Goal: Task Accomplishment & Management: Complete application form

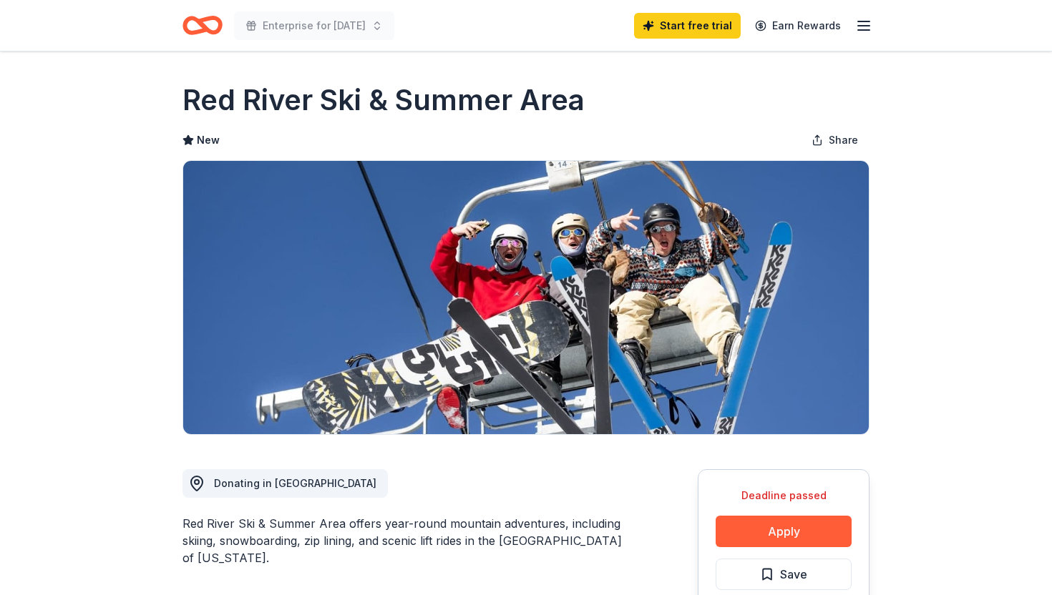
click at [202, 19] on icon "Home" at bounding box center [209, 25] width 22 height 14
click at [202, 22] on icon "Home" at bounding box center [209, 25] width 22 height 14
click at [202, 27] on icon "Home" at bounding box center [209, 25] width 22 height 14
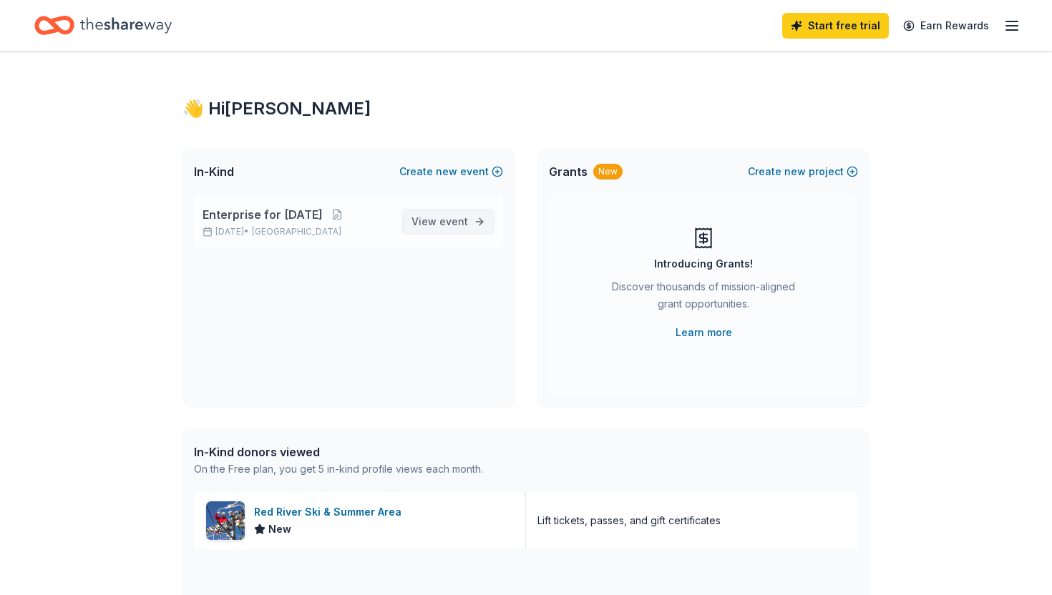
click at [432, 229] on span "View event" at bounding box center [439, 221] width 57 height 17
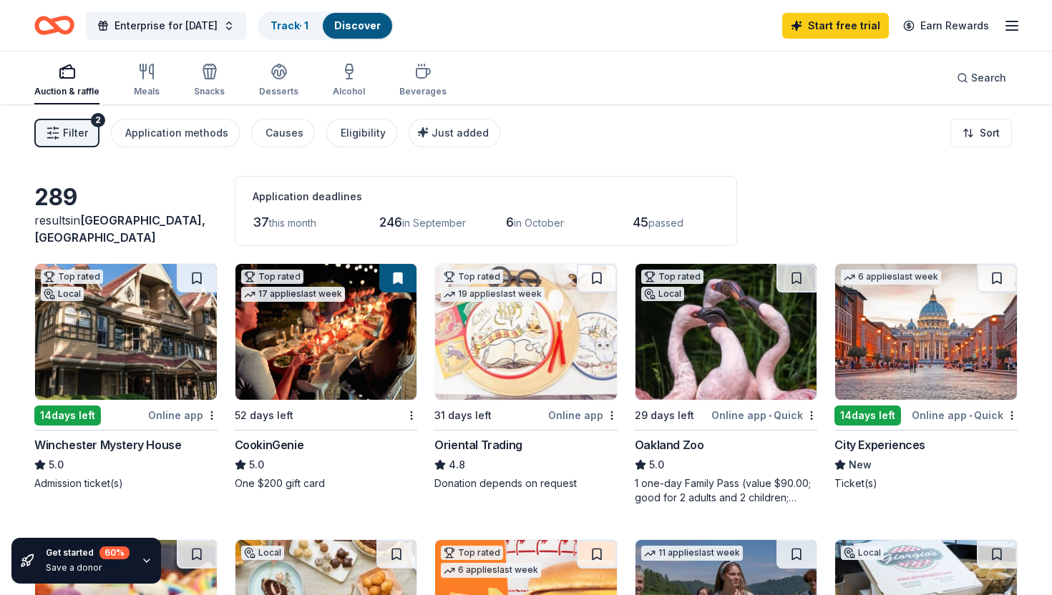
click at [97, 137] on button "Filter 2" at bounding box center [66, 133] width 65 height 29
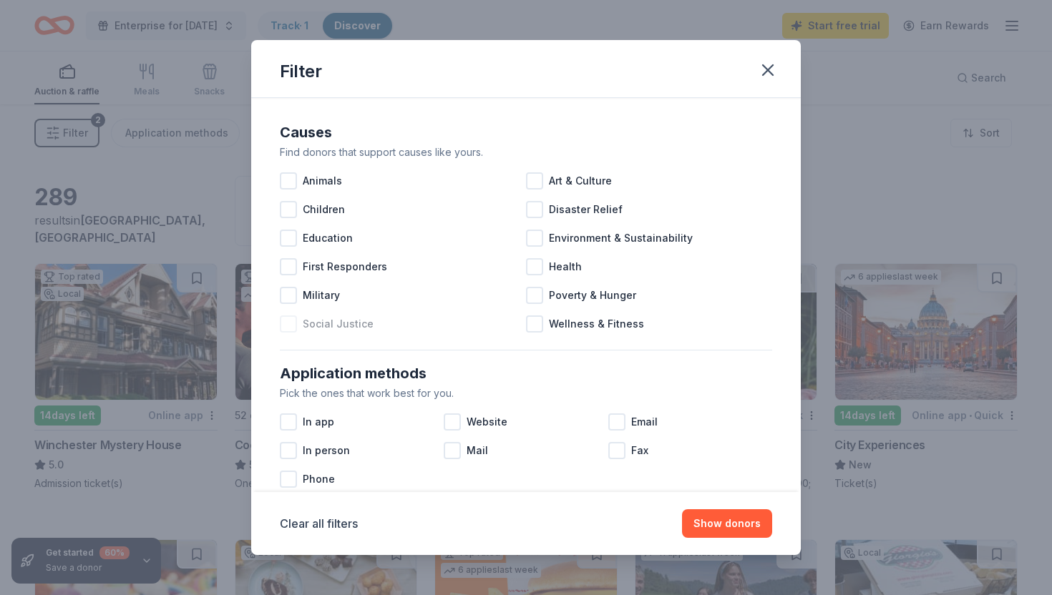
click at [298, 330] on div "Social Justice" at bounding box center [403, 324] width 246 height 29
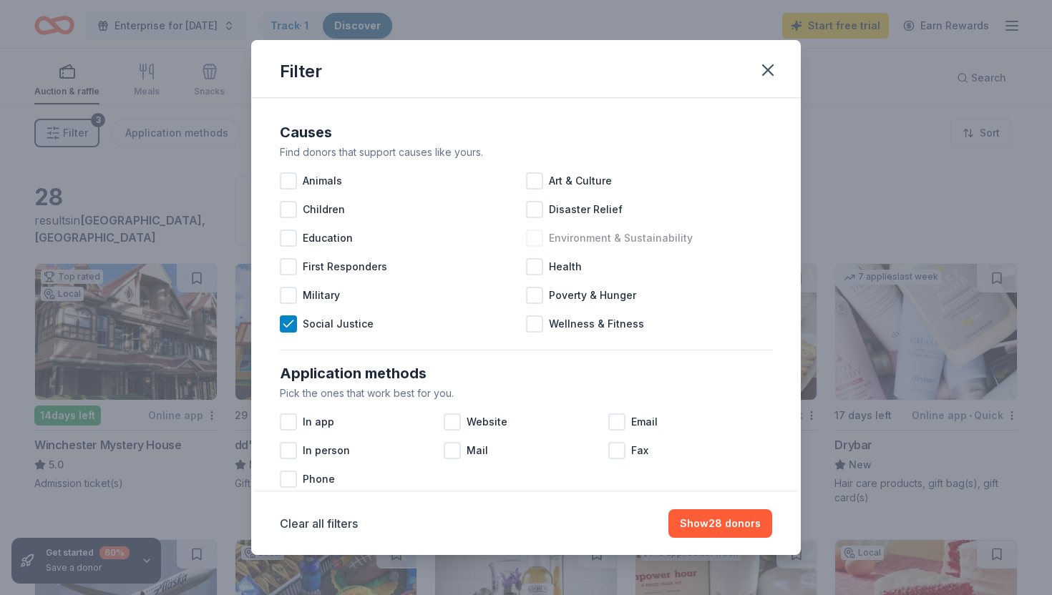
click at [542, 246] on div "Environment & Sustainability" at bounding box center [649, 238] width 246 height 29
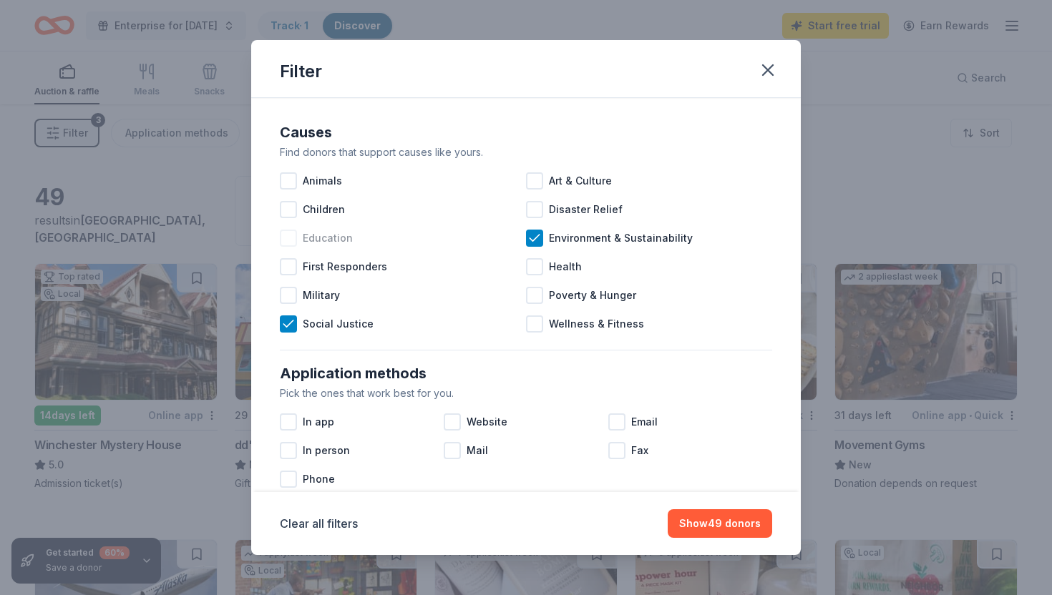
click at [298, 235] on div "Education" at bounding box center [403, 238] width 246 height 29
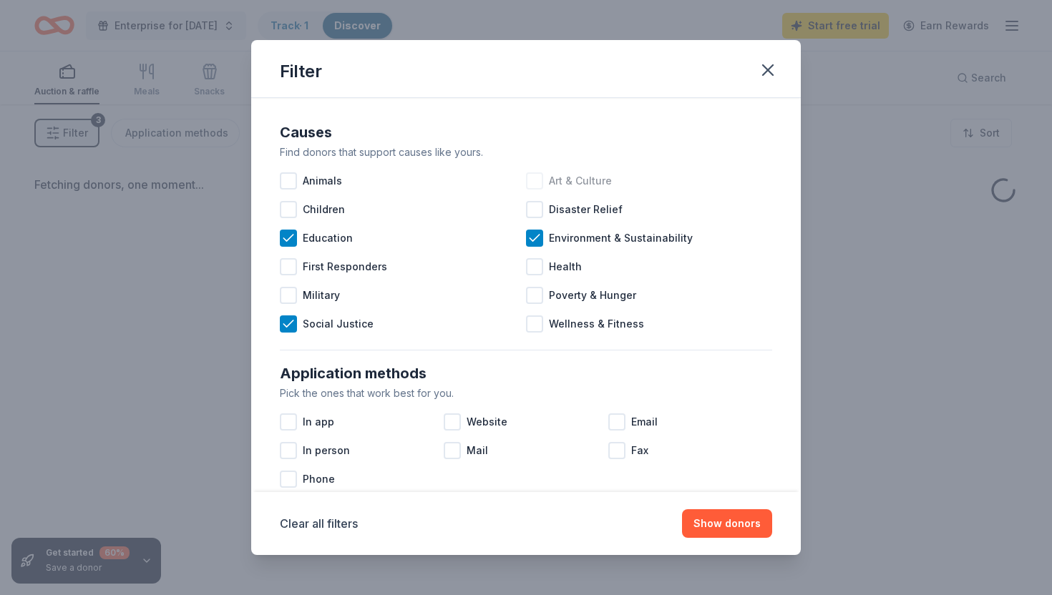
click at [534, 178] on div at bounding box center [534, 180] width 17 height 17
click at [539, 220] on div "Disaster Relief" at bounding box center [649, 209] width 246 height 29
click at [542, 261] on div at bounding box center [534, 266] width 17 height 17
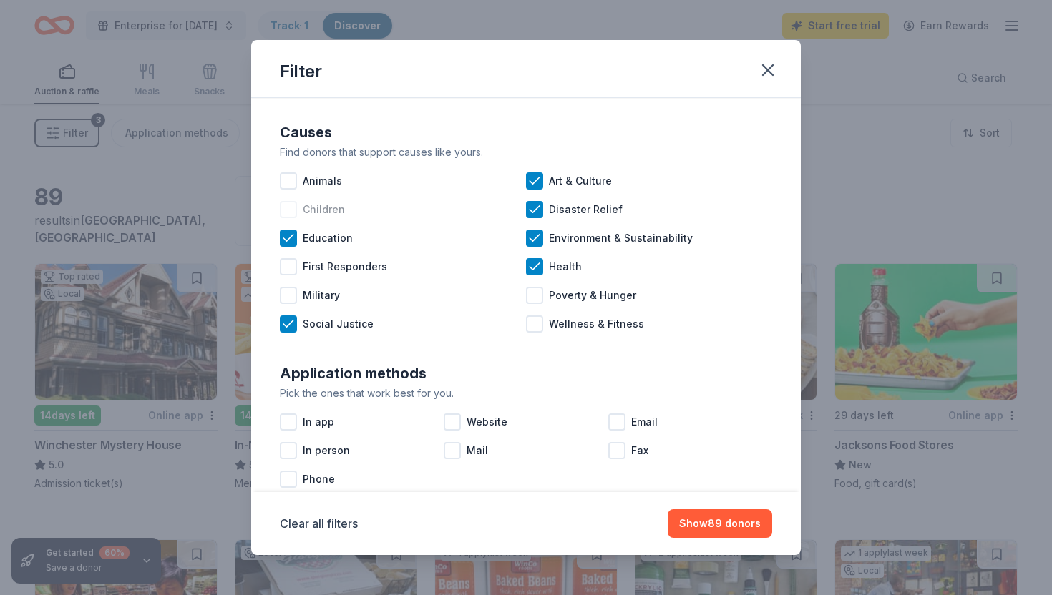
click at [298, 201] on div "Children" at bounding box center [403, 209] width 246 height 29
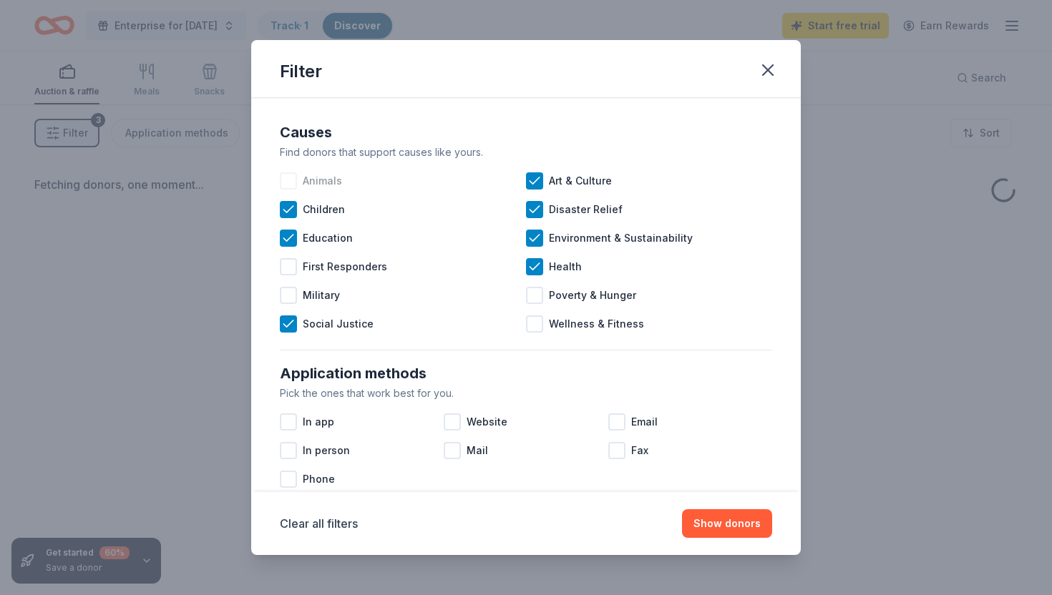
click at [303, 180] on span "Animals" at bounding box center [322, 180] width 39 height 17
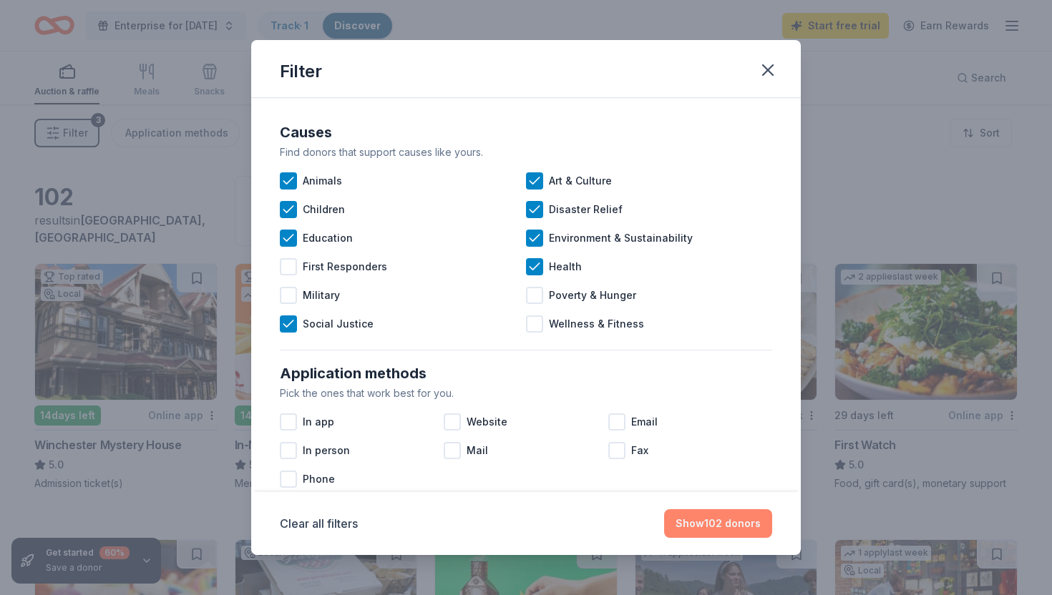
click at [744, 523] on button "Show 102 donors" at bounding box center [718, 523] width 108 height 29
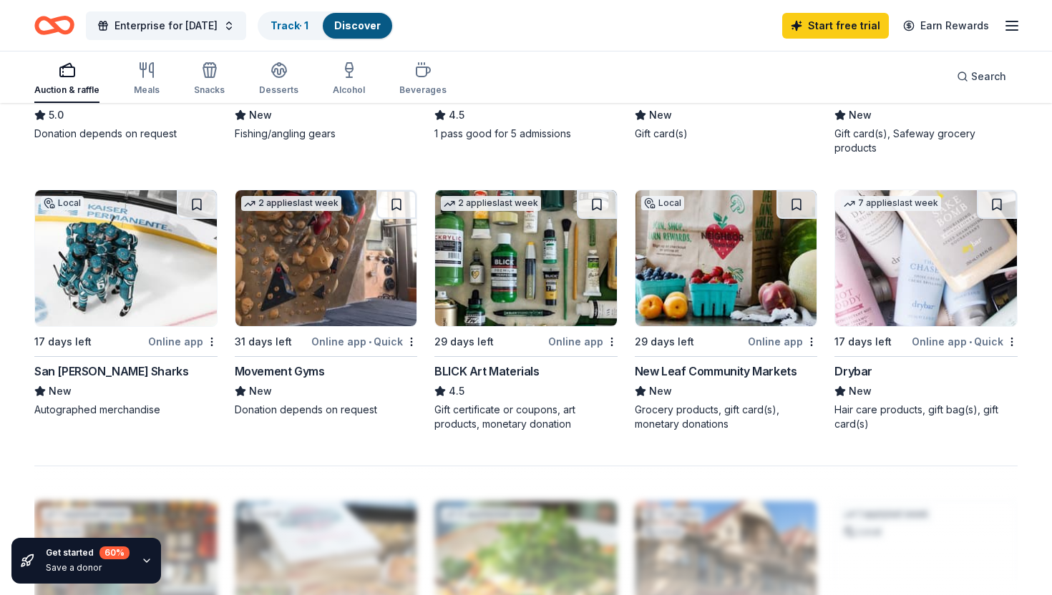
scroll to position [904, 0]
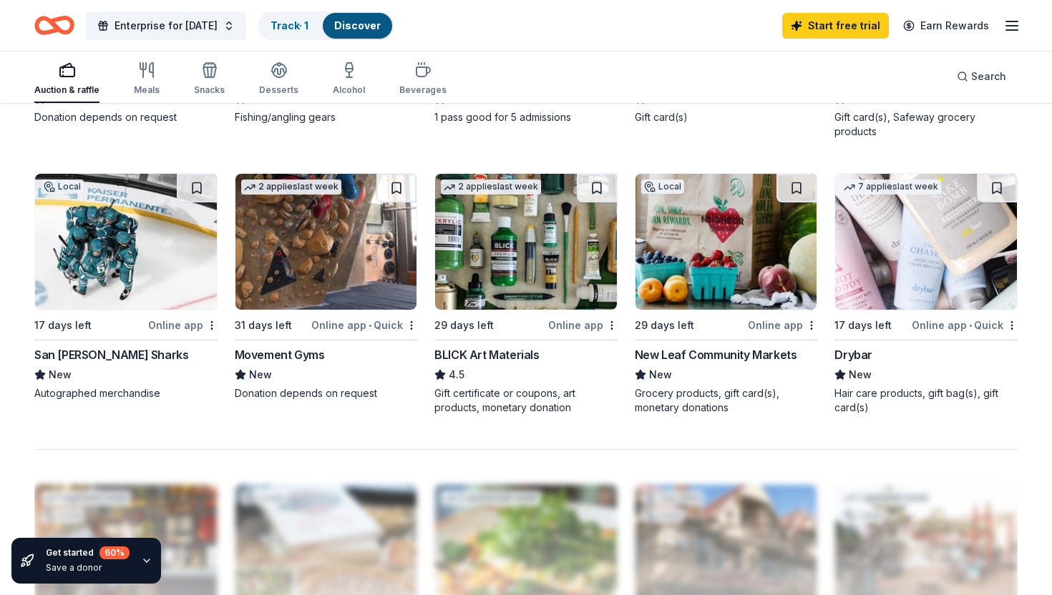
click at [326, 282] on img at bounding box center [326, 242] width 182 height 136
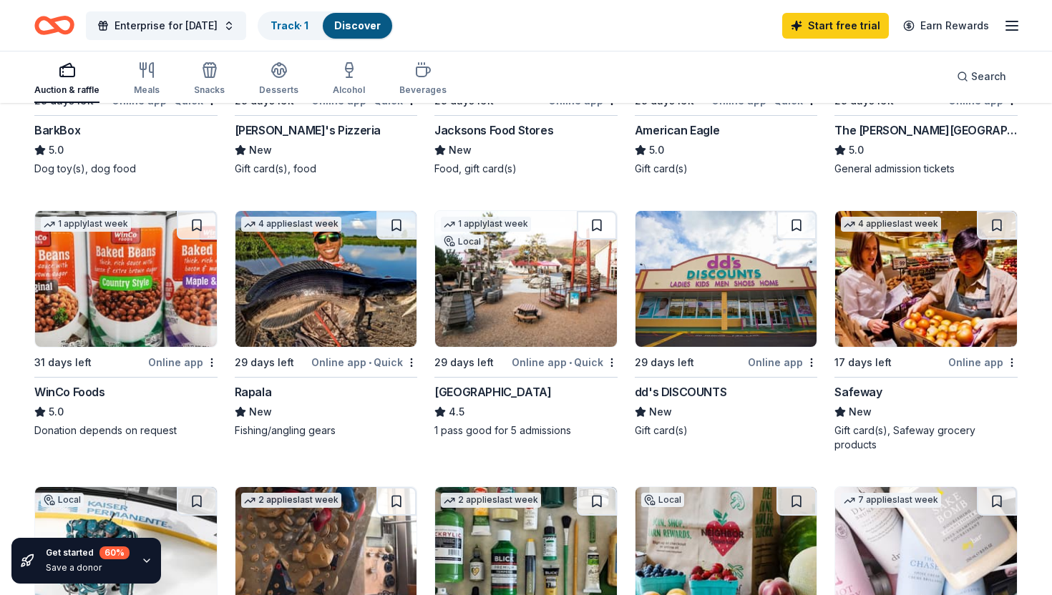
scroll to position [584, 0]
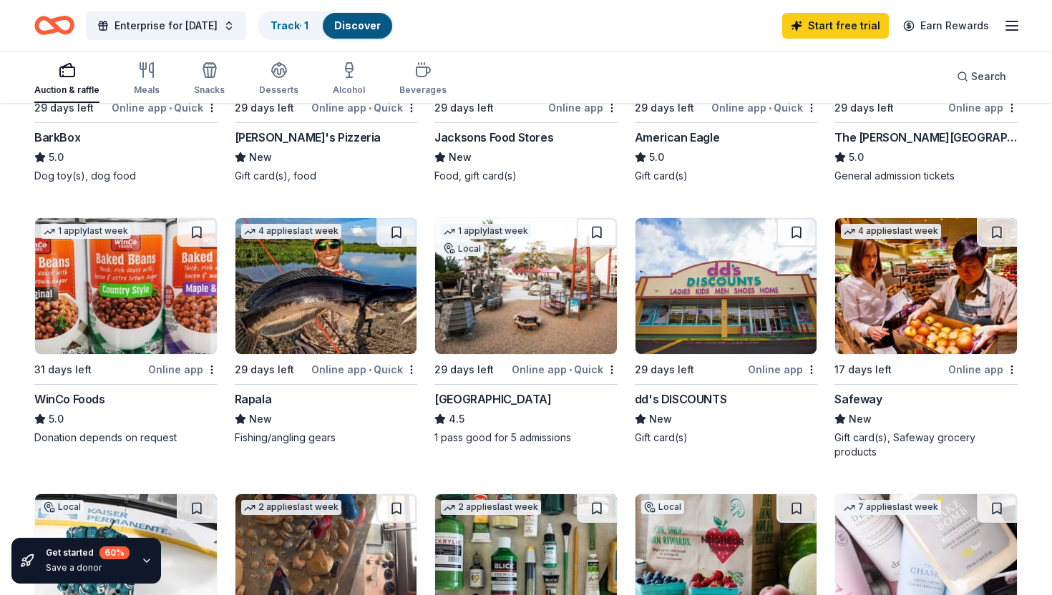
click at [346, 332] on img at bounding box center [326, 286] width 182 height 136
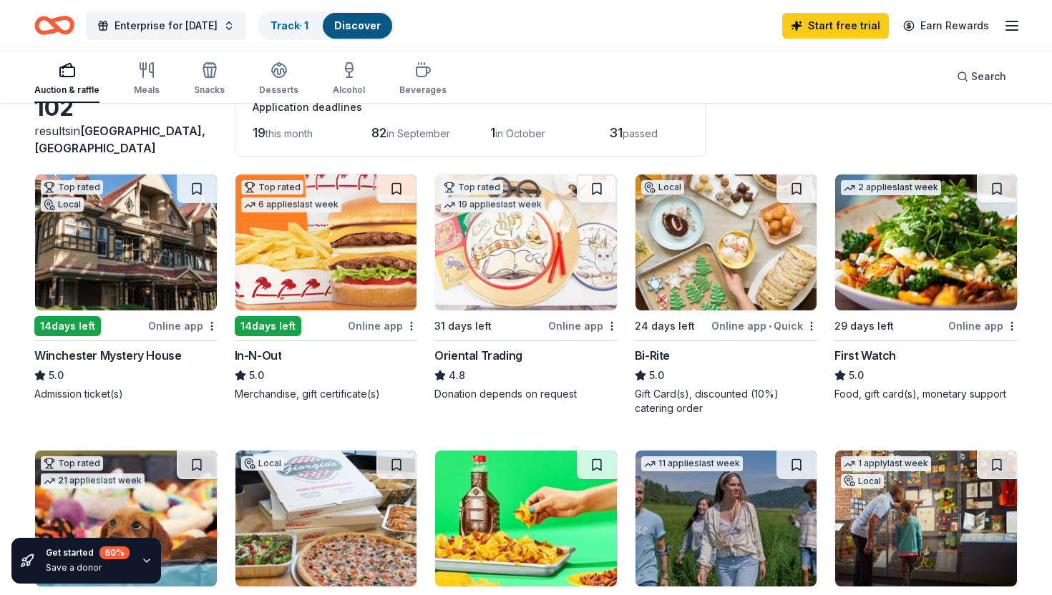
scroll to position [0, 0]
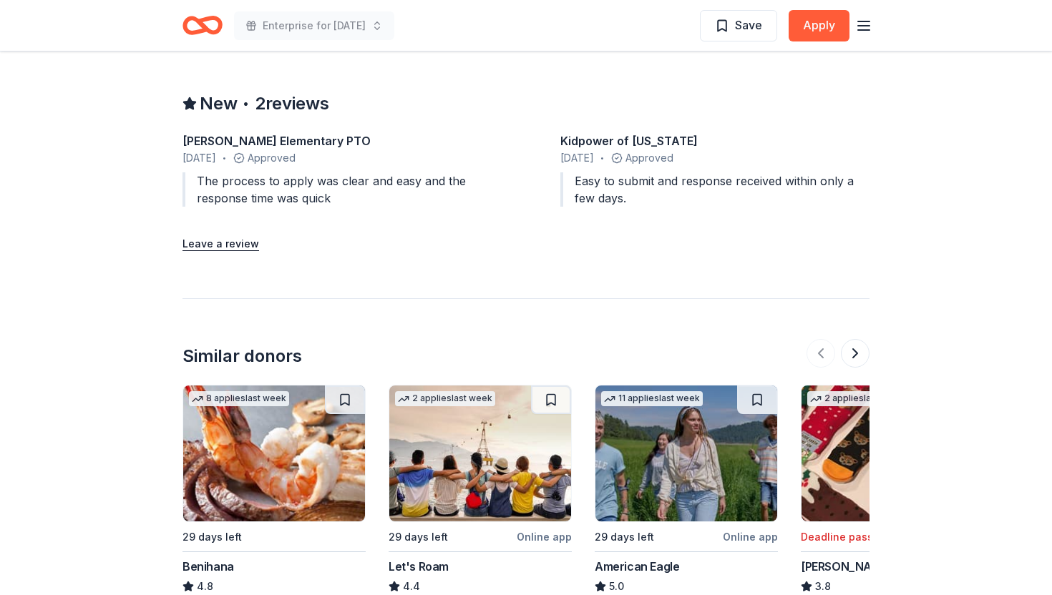
scroll to position [1374, 0]
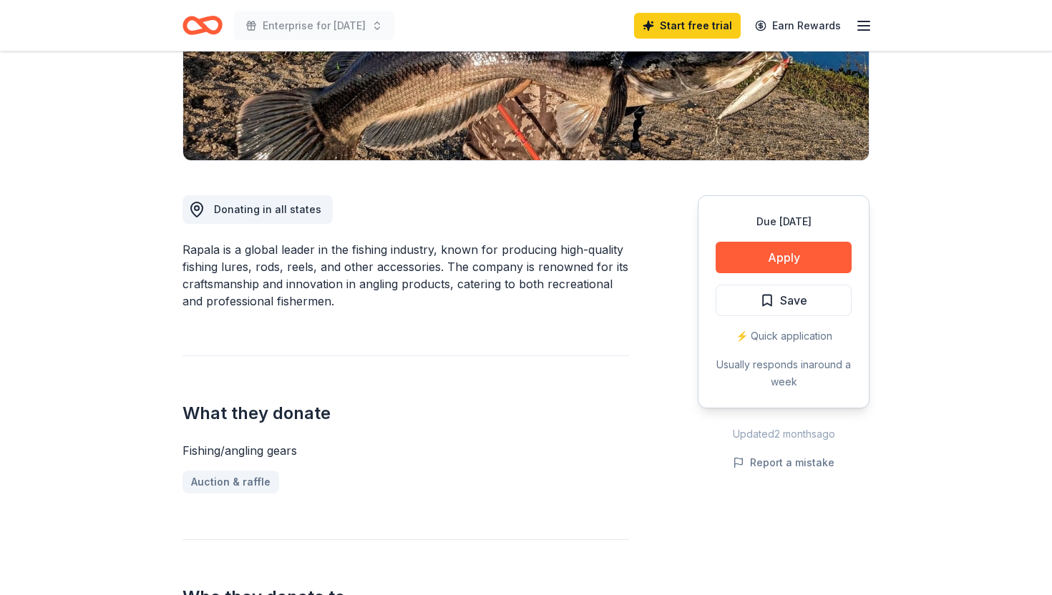
scroll to position [277, 0]
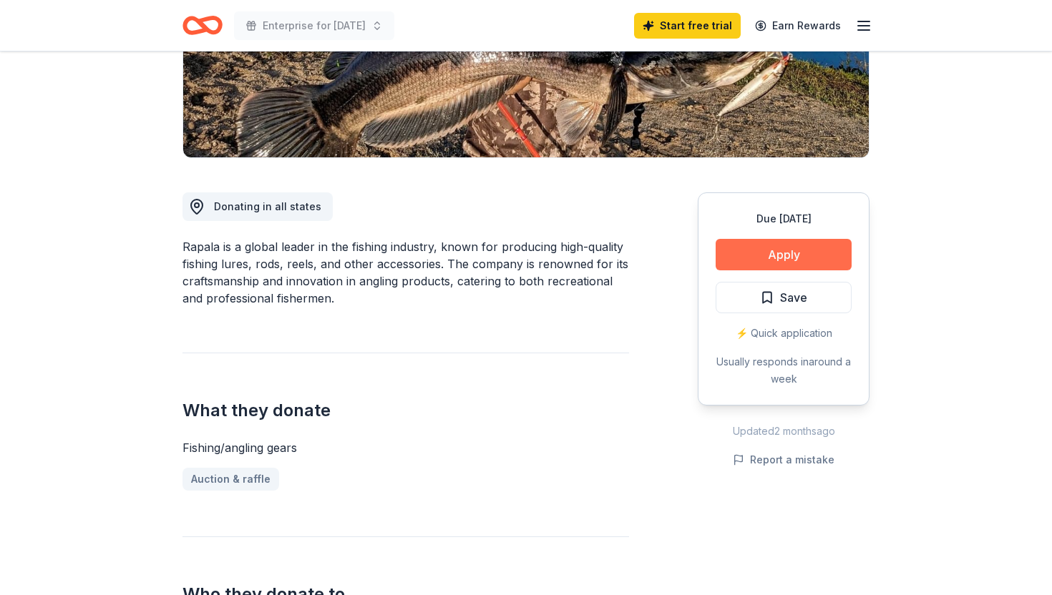
click at [726, 245] on button "Apply" at bounding box center [783, 254] width 136 height 31
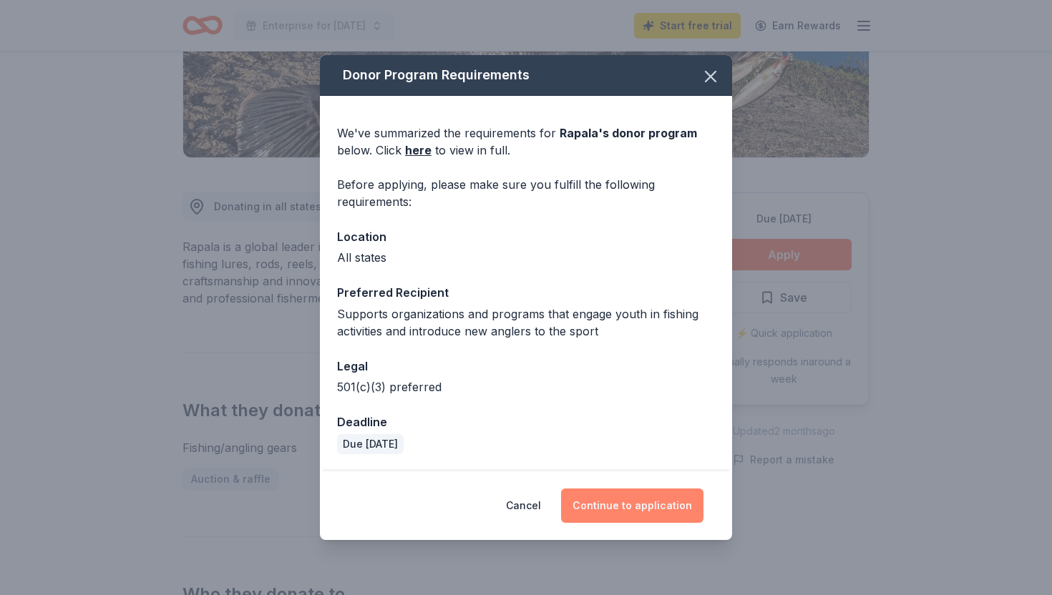
click at [639, 512] on button "Continue to application" at bounding box center [632, 506] width 142 height 34
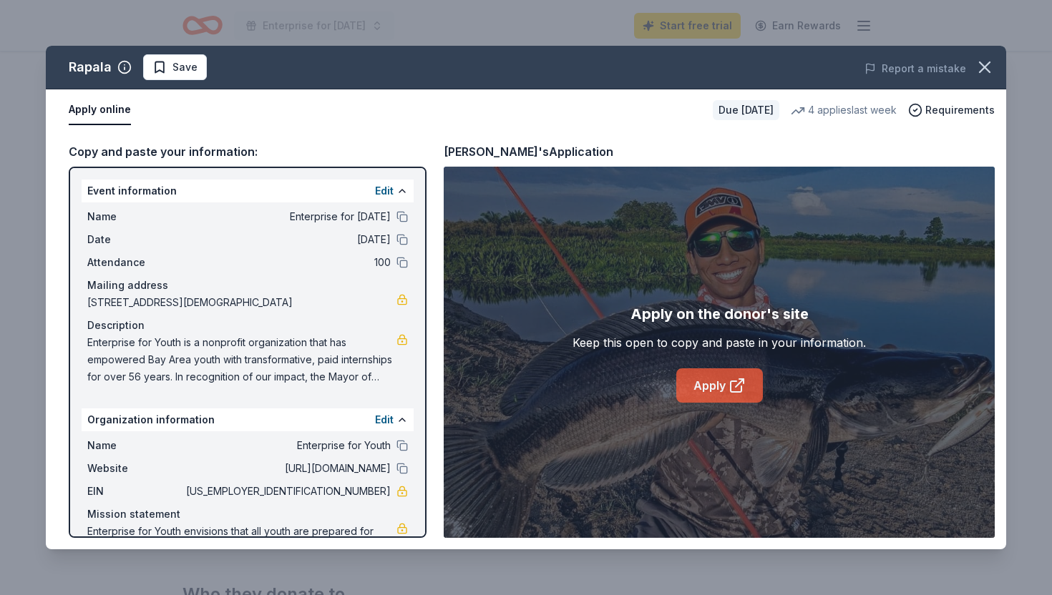
click at [723, 387] on link "Apply" at bounding box center [719, 385] width 87 height 34
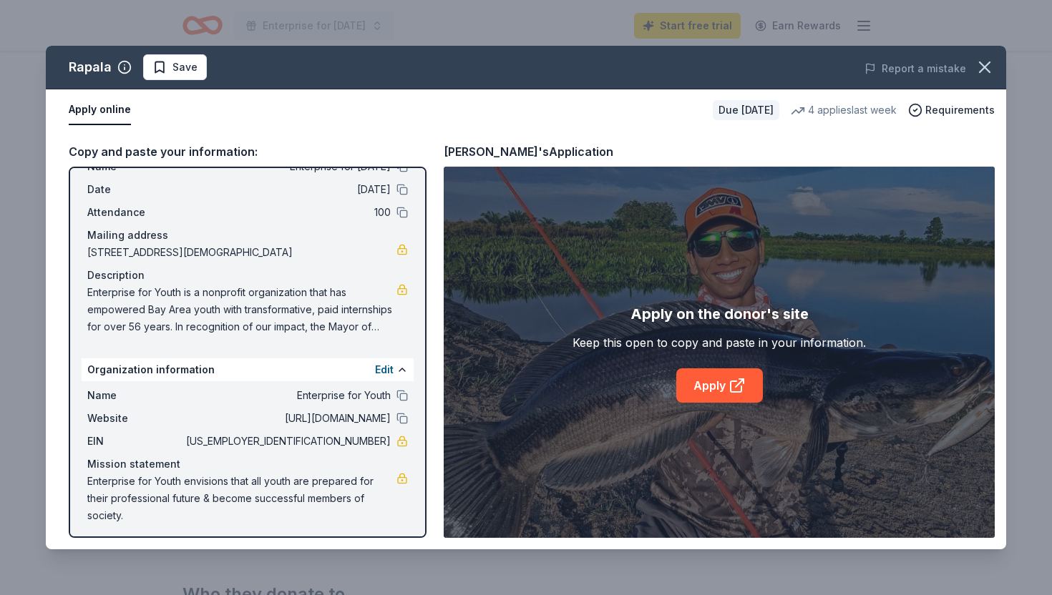
scroll to position [55, 0]
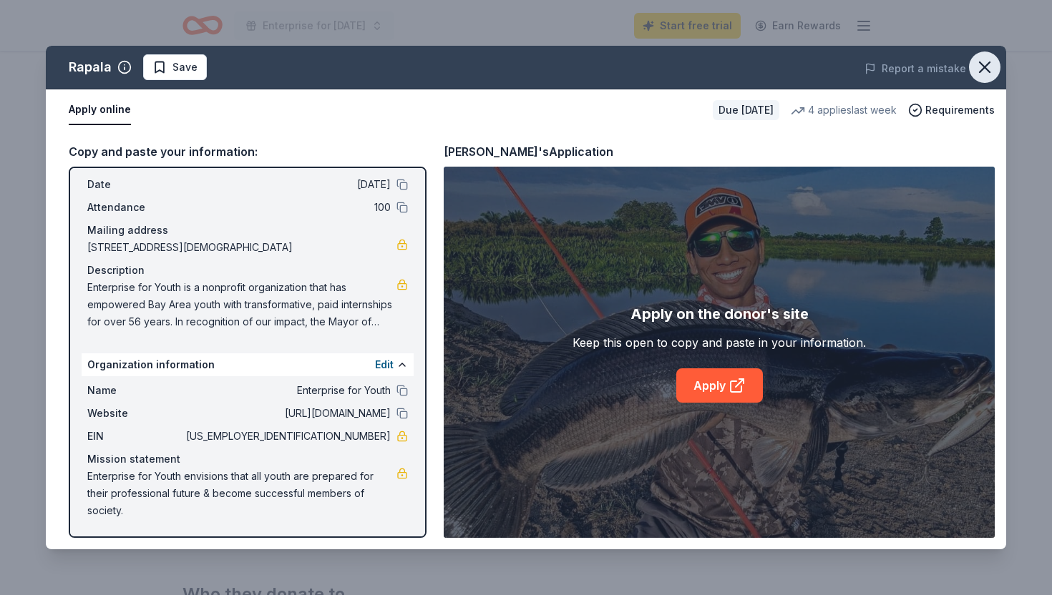
click at [992, 74] on icon "button" at bounding box center [984, 67] width 20 height 20
